Goal: Check status: Check status

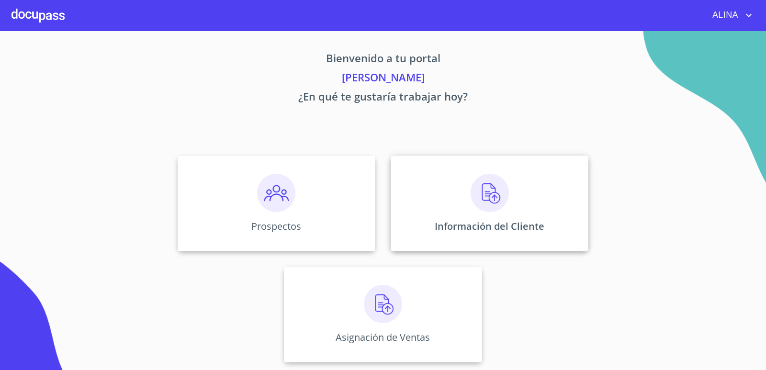
click at [434, 168] on div "Información del Cliente" at bounding box center [490, 204] width 198 height 96
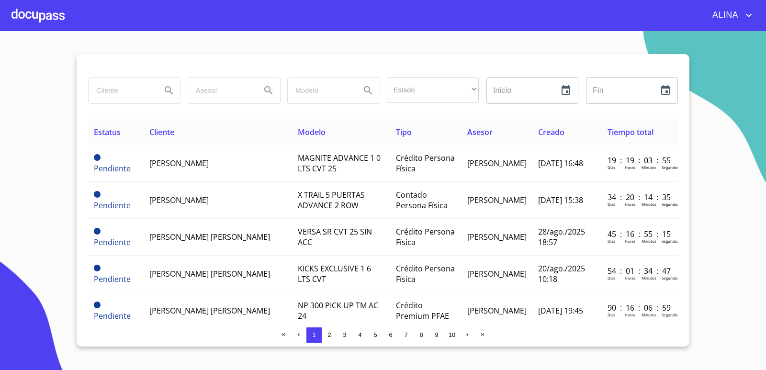
click at [137, 92] on input "search" at bounding box center [121, 91] width 65 height 26
type input "[PERSON_NAME]"
click at [171, 91] on icon "Search" at bounding box center [168, 90] width 11 height 11
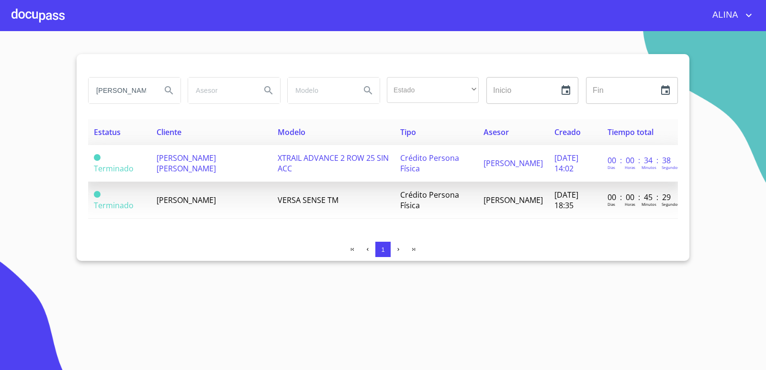
click at [195, 167] on span "[PERSON_NAME] [PERSON_NAME]" at bounding box center [186, 163] width 59 height 21
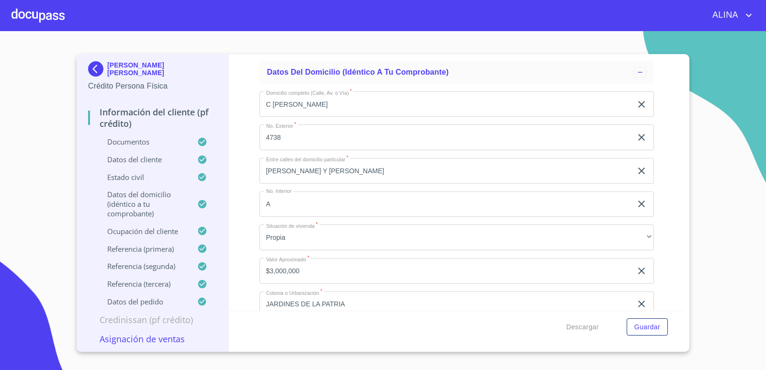
scroll to position [3784, 0]
